Goal: Communication & Community: Share content

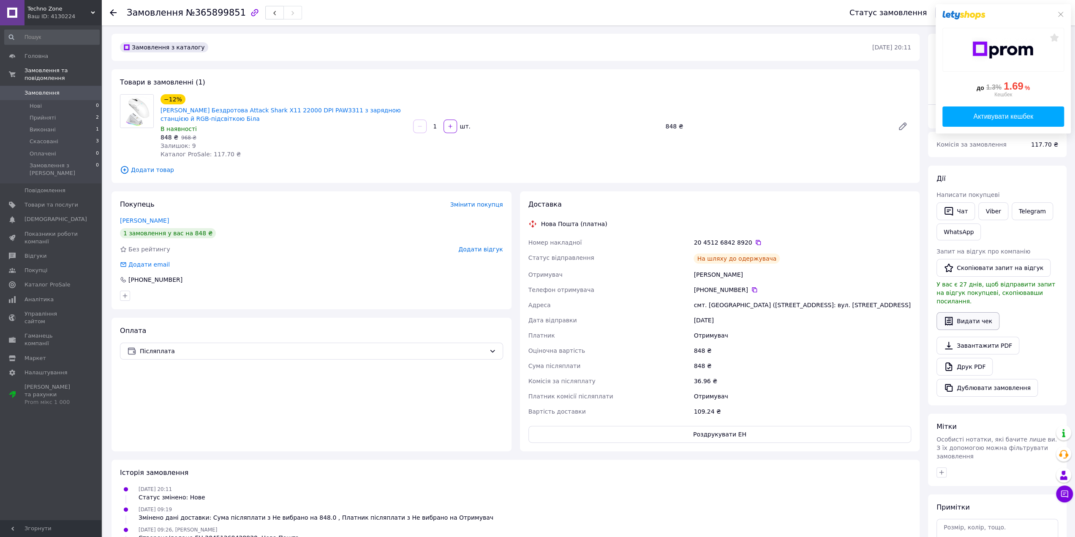
click at [982, 313] on button "Видати чек" at bounding box center [968, 321] width 63 height 18
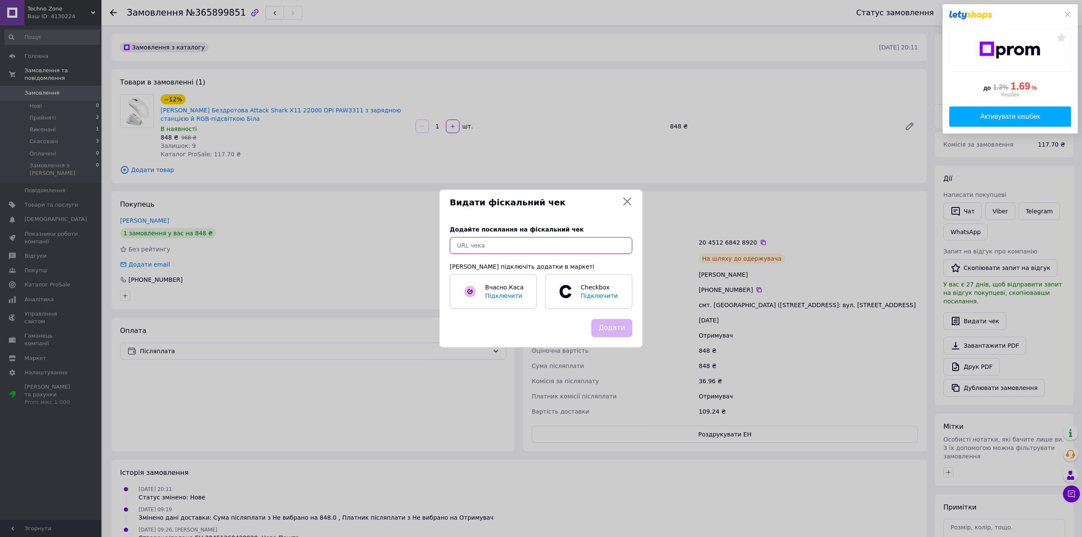
click at [572, 242] on input "text" at bounding box center [541, 245] width 183 height 17
paste input "[URL][DOMAIN_NAME]"
type input "[URL][DOMAIN_NAME]"
click at [609, 326] on button "Додати" at bounding box center [611, 328] width 41 height 18
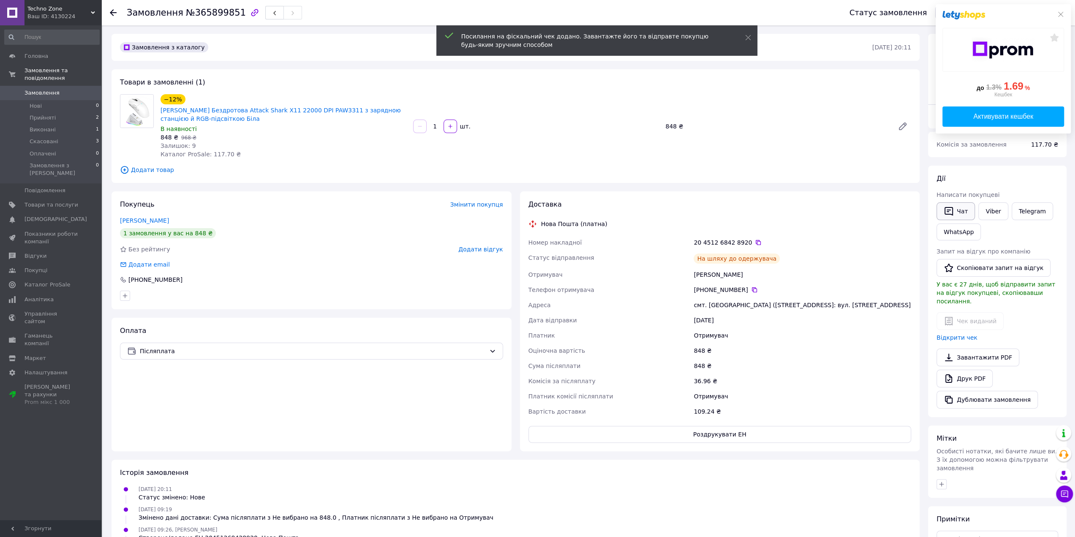
click at [954, 207] on button "Чат" at bounding box center [956, 211] width 38 height 18
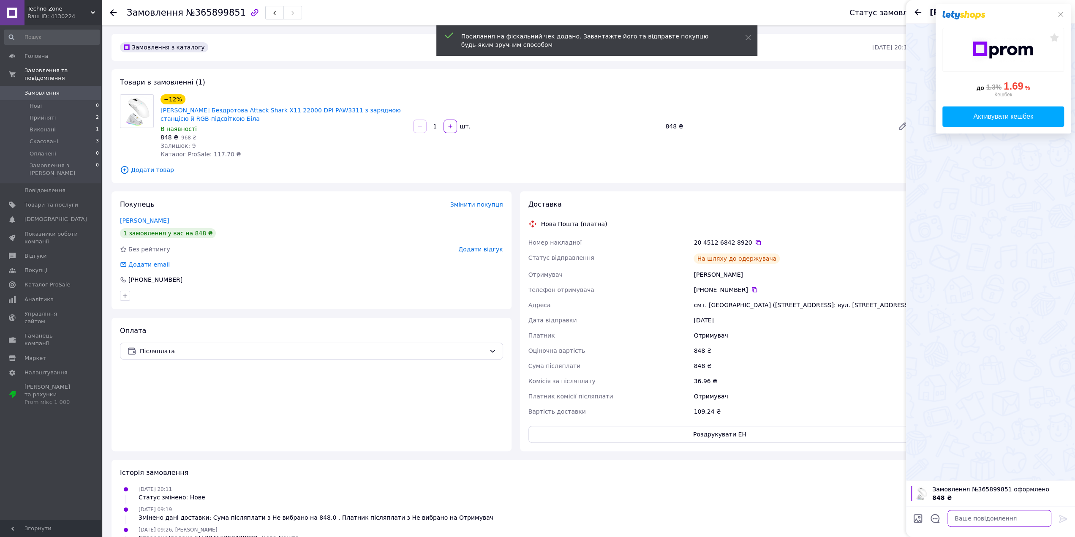
click at [988, 511] on textarea at bounding box center [1000, 518] width 104 height 17
paste textarea "[URL][DOMAIN_NAME]"
type textarea "[URL][DOMAIN_NAME]"
